Goal: Use online tool/utility: Utilize a website feature to perform a specific function

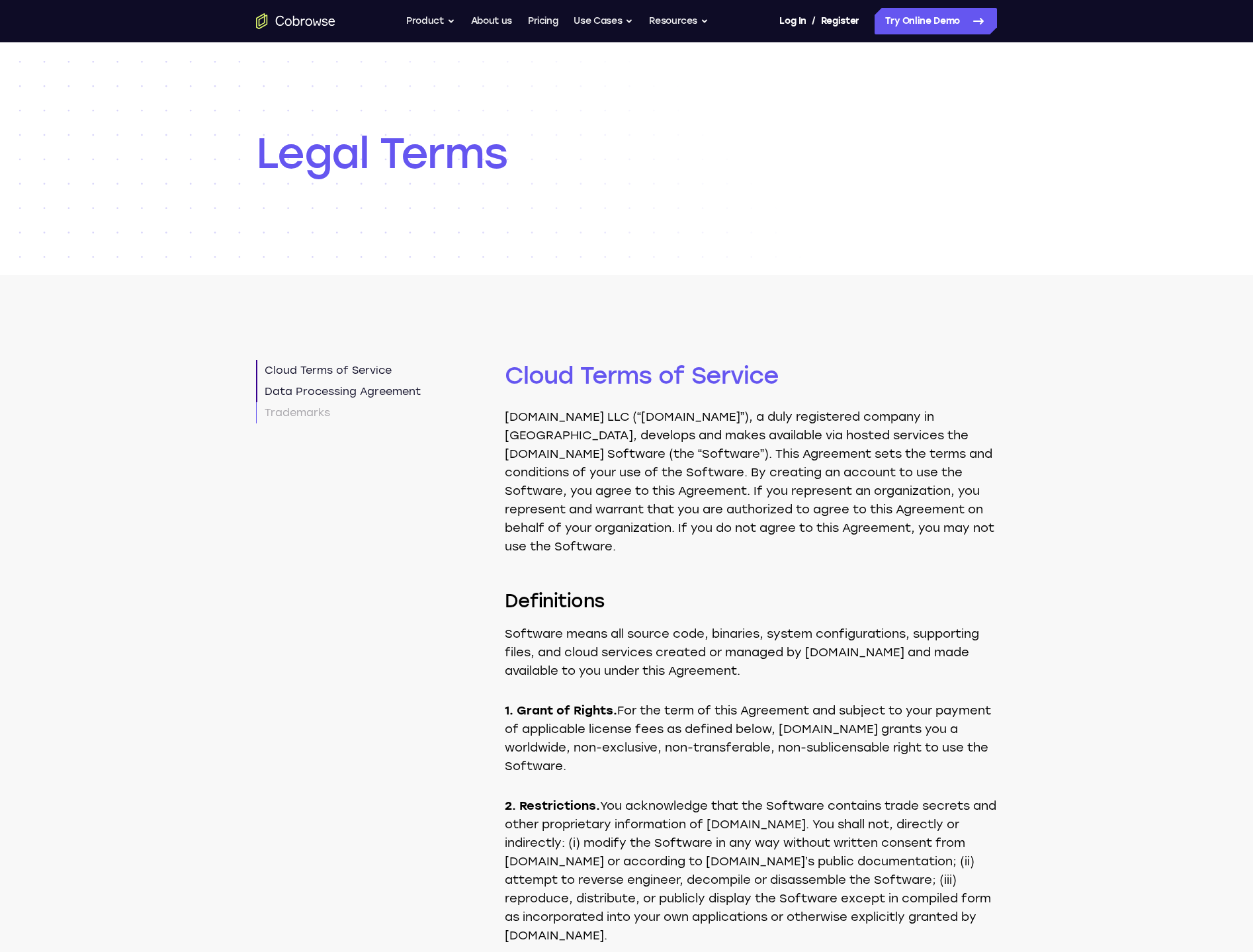
scroll to position [4068, 0]
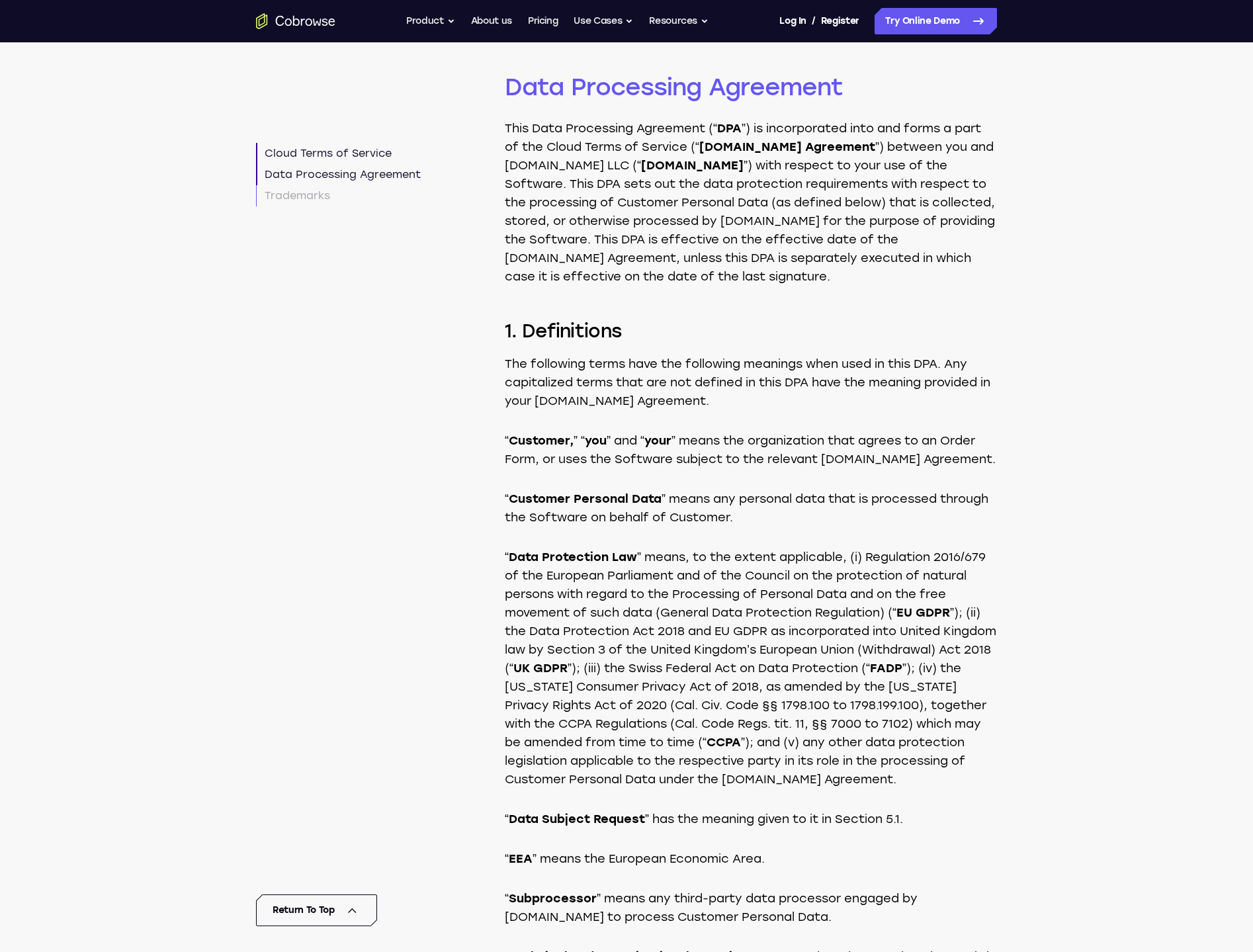
click at [282, 17] on icon "Go to the home page" at bounding box center [281, 21] width 8 height 10
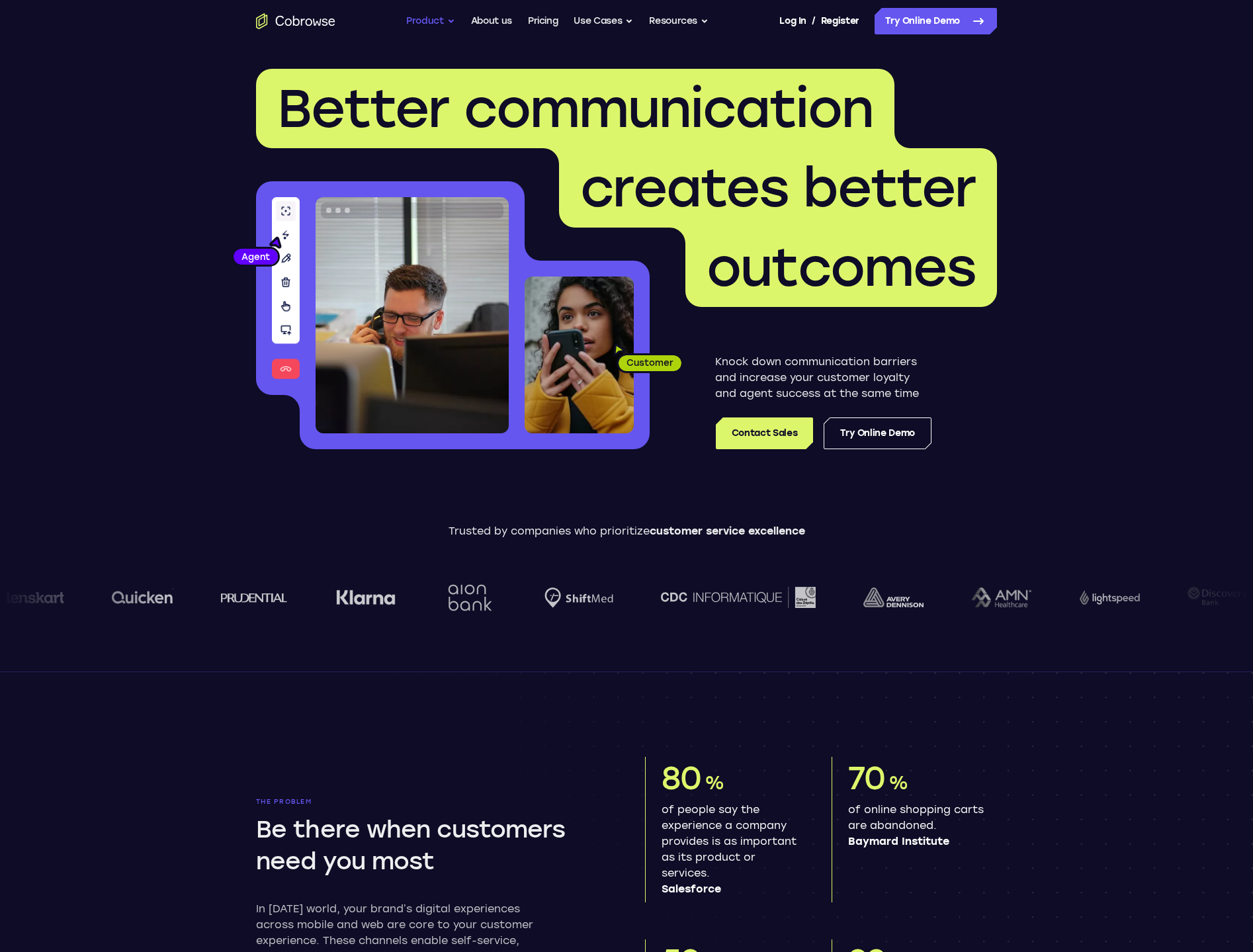
click at [437, 25] on button "Product" at bounding box center [431, 20] width 49 height 26
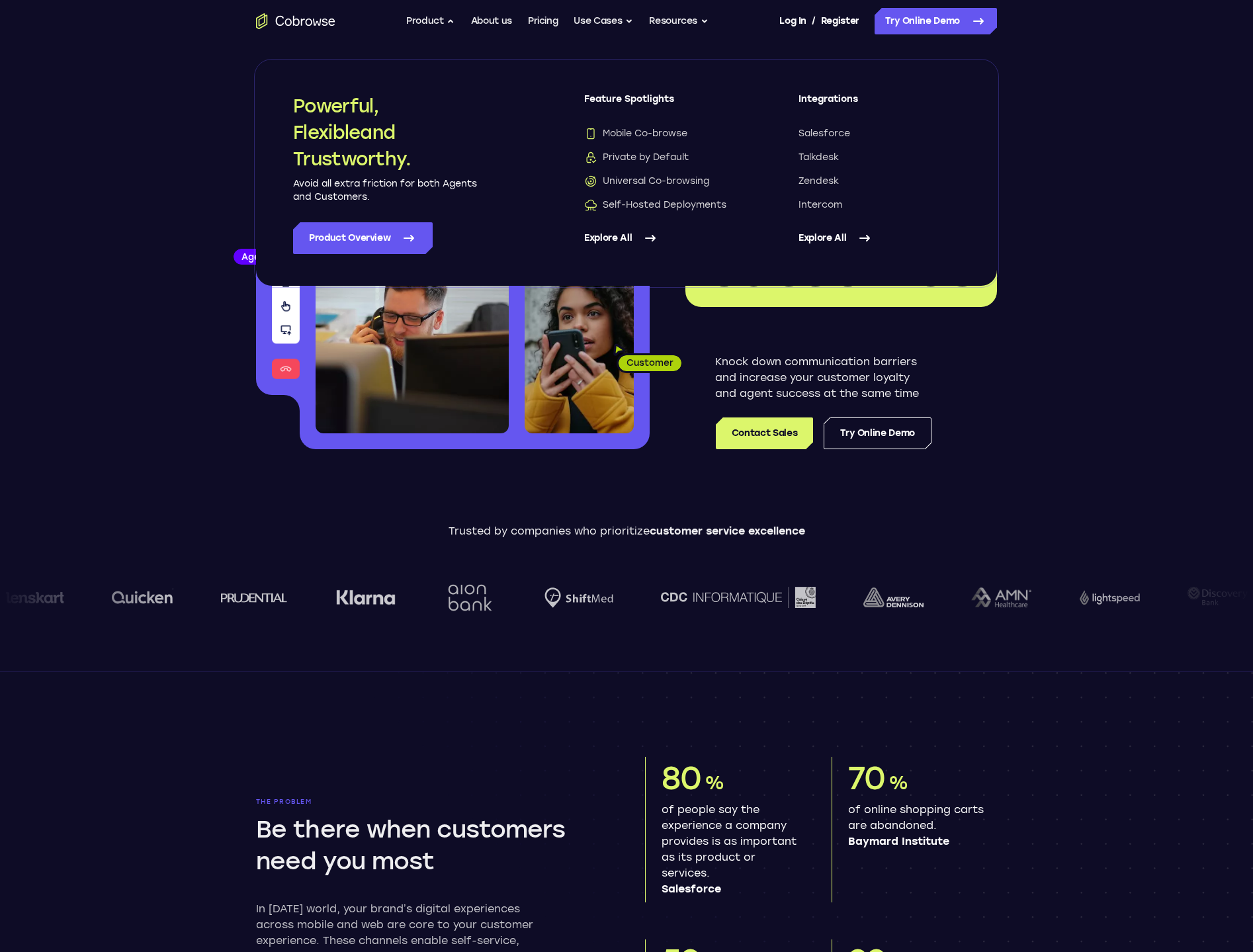
click at [409, 344] on img at bounding box center [412, 315] width 193 height 237
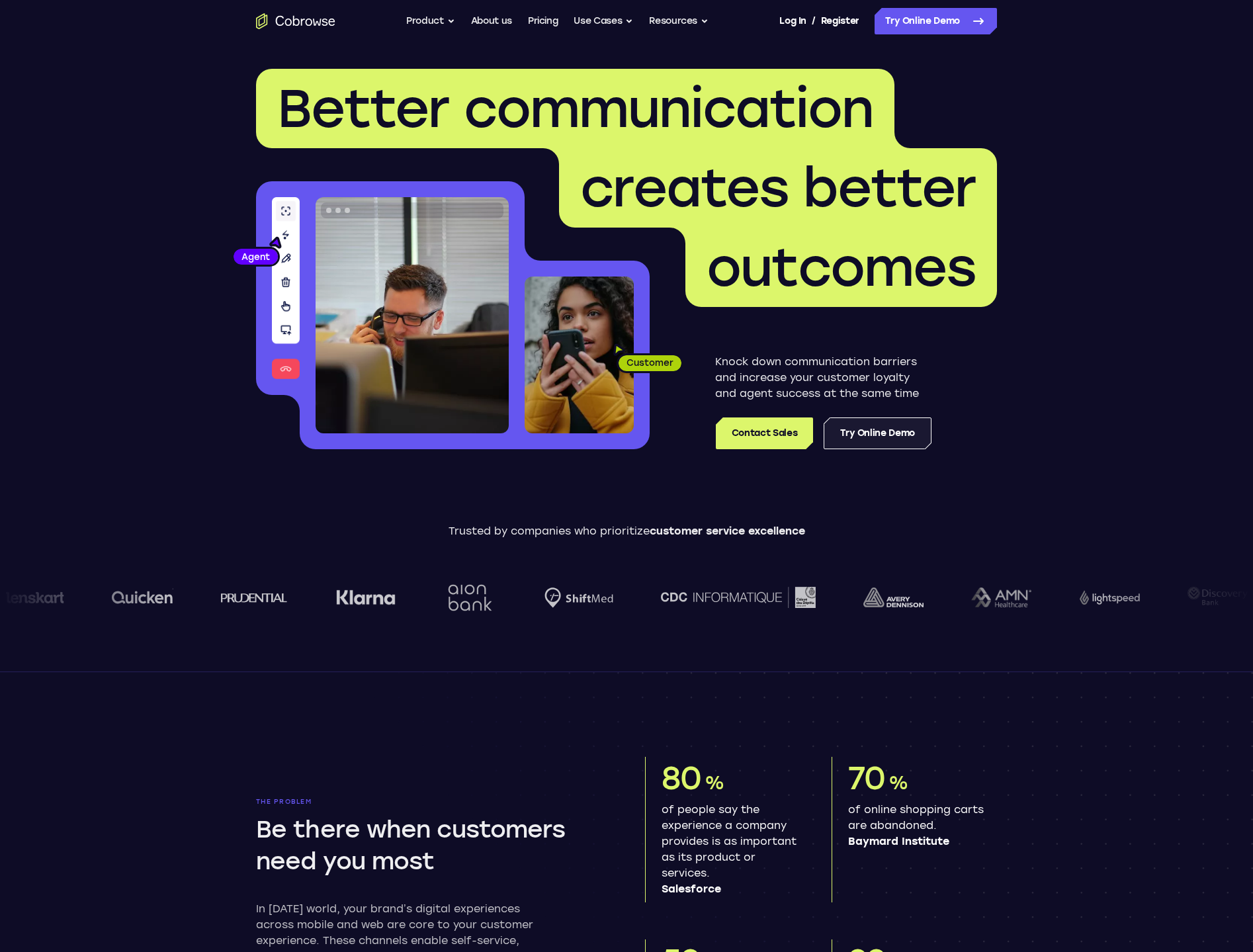
click at [860, 431] on link "Try Online Demo" at bounding box center [877, 433] width 108 height 31
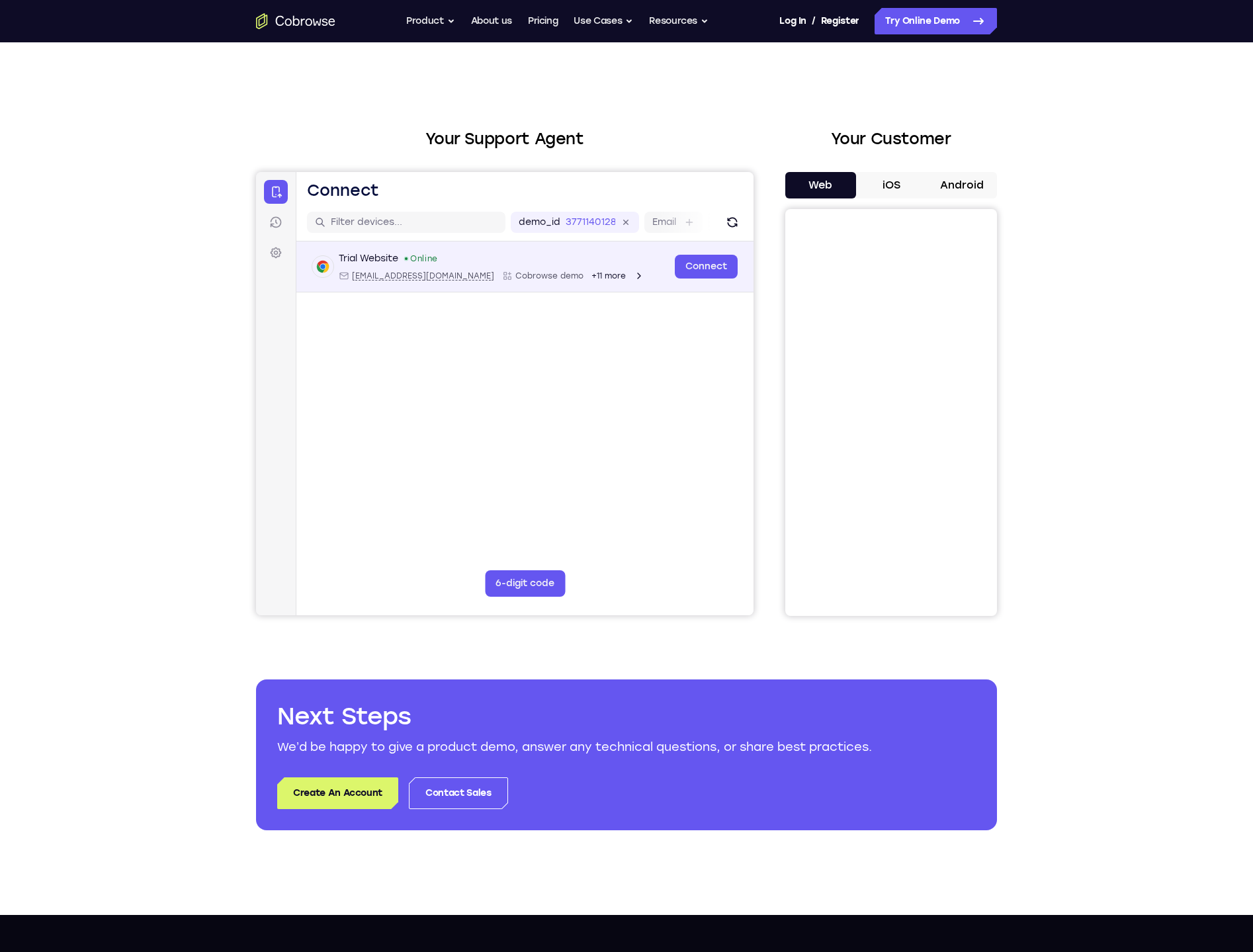
click at [354, 261] on div "Trial Website" at bounding box center [369, 259] width 59 height 14
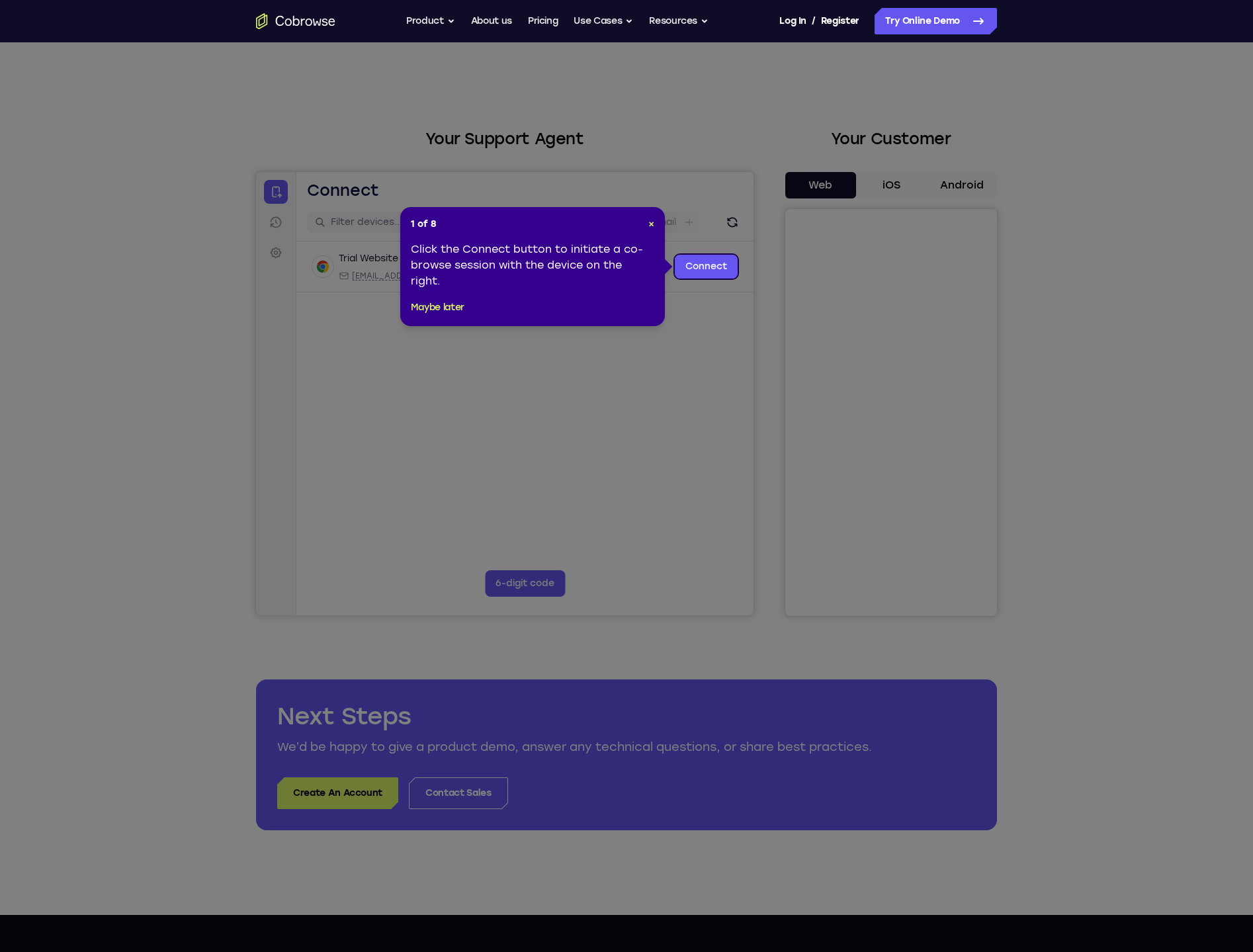
click at [652, 216] on div "1 of 8 × Click the Connect button to initiate a co-browse session with the devi…" at bounding box center [532, 266] width 265 height 120
click at [651, 221] on span "×" at bounding box center [651, 224] width 6 height 11
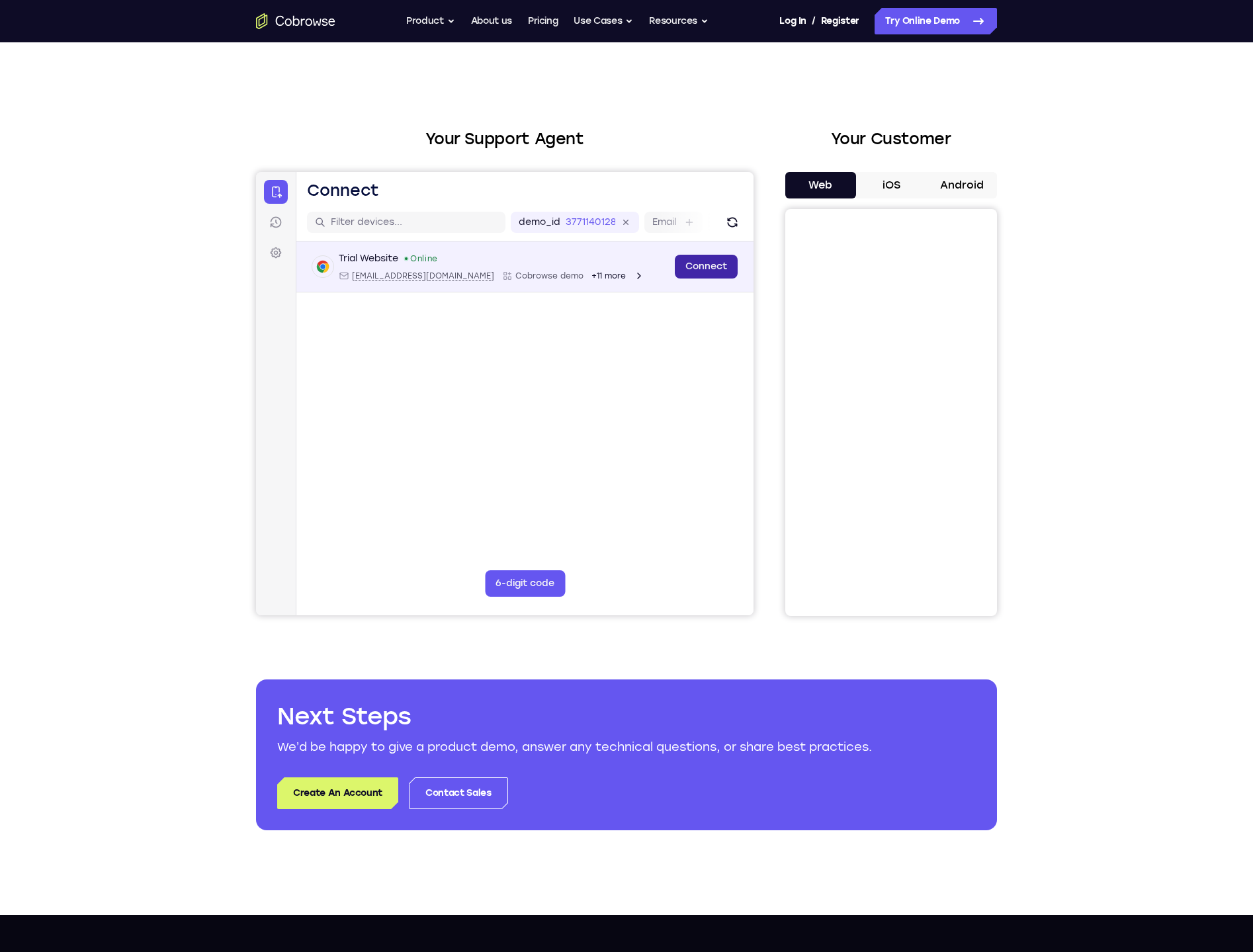
click at [712, 274] on link "Connect" at bounding box center [706, 267] width 63 height 24
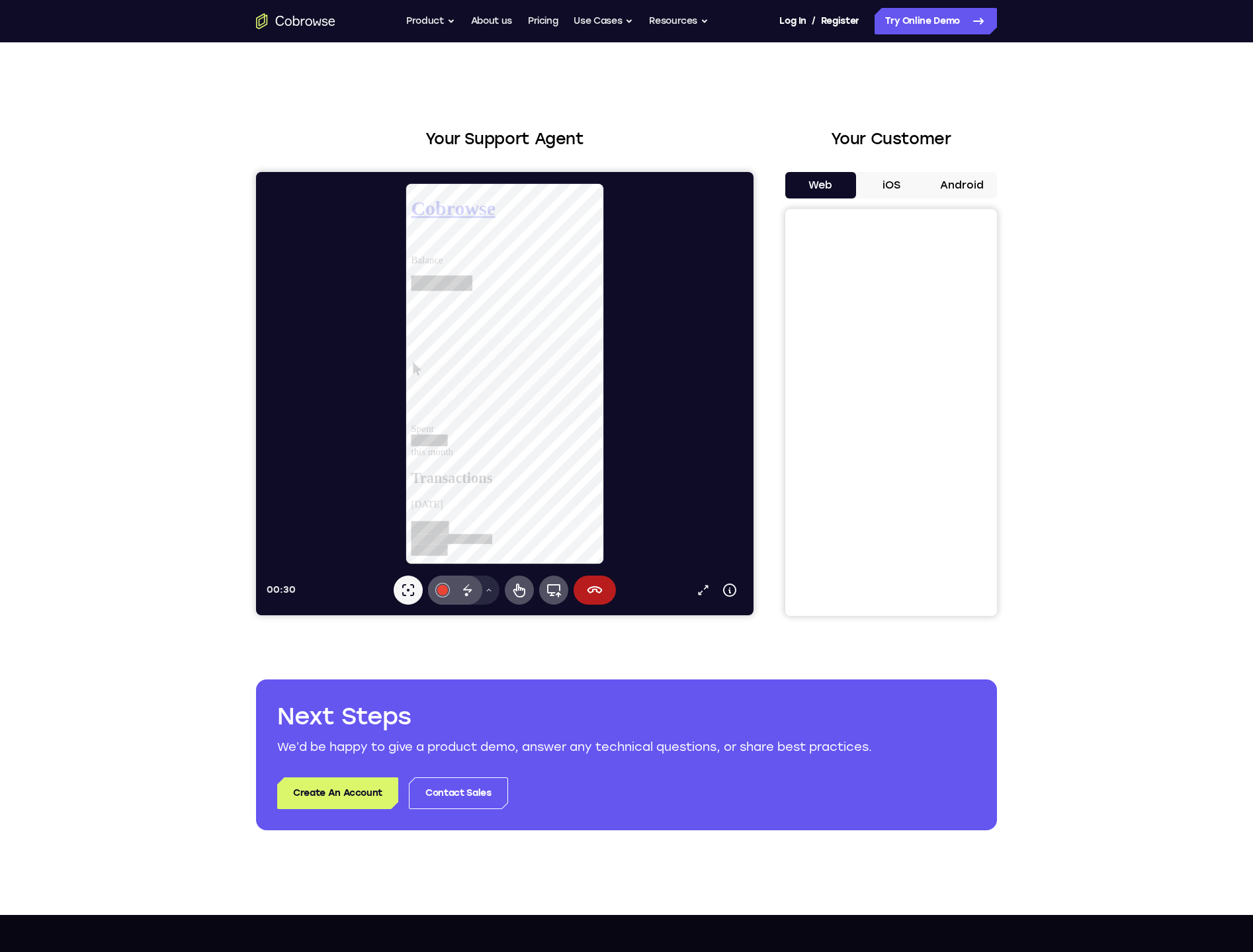
click at [905, 186] on button "iOS" at bounding box center [892, 185] width 71 height 26
click at [820, 185] on button "Web" at bounding box center [821, 185] width 71 height 26
click at [439, 590] on div at bounding box center [443, 590] width 10 height 10
click at [437, 517] on button "Select color #10b5cb" at bounding box center [443, 514] width 14 height 14
click at [480, 588] on div "Disappearing ink" at bounding box center [468, 590] width 29 height 29
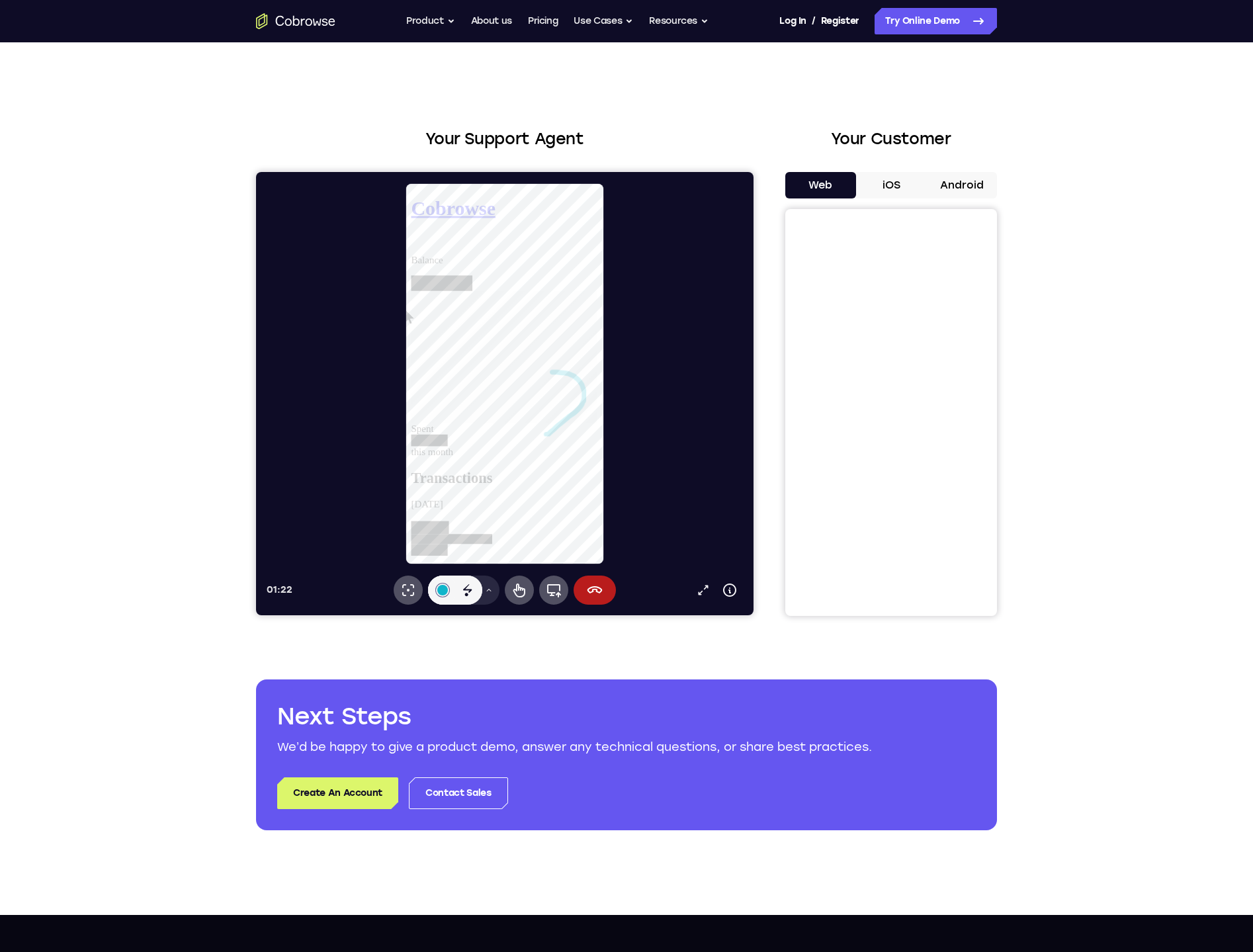
click at [422, 358] on div at bounding box center [510, 373] width 487 height 382
